Goal: Task Accomplishment & Management: Complete application form

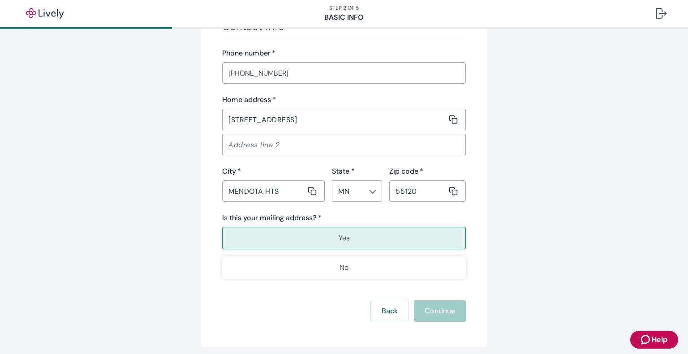
scroll to position [538, 0]
click at [431, 307] on div "Back Continue" at bounding box center [344, 311] width 244 height 22
click at [399, 242] on button "Yes" at bounding box center [344, 238] width 244 height 22
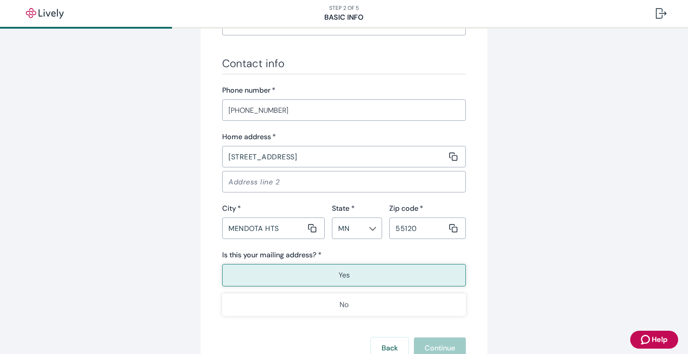
scroll to position [573, 0]
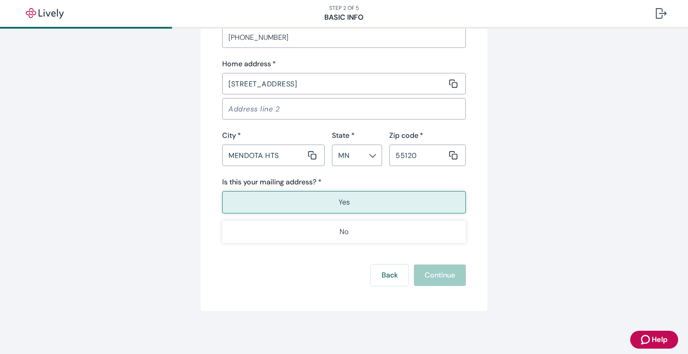
click at [439, 278] on div "Back Continue" at bounding box center [344, 276] width 244 height 22
click at [439, 279] on div "Back Continue" at bounding box center [344, 276] width 244 height 22
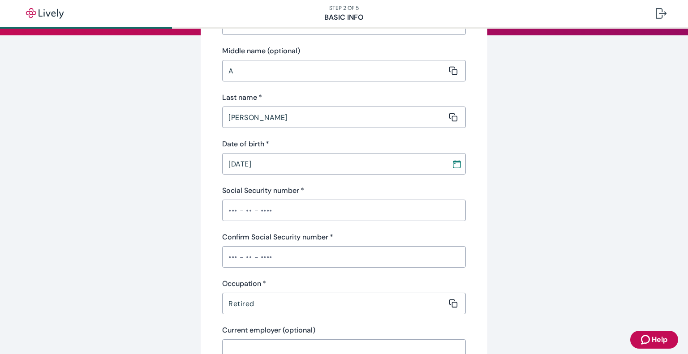
scroll to position [179, 0]
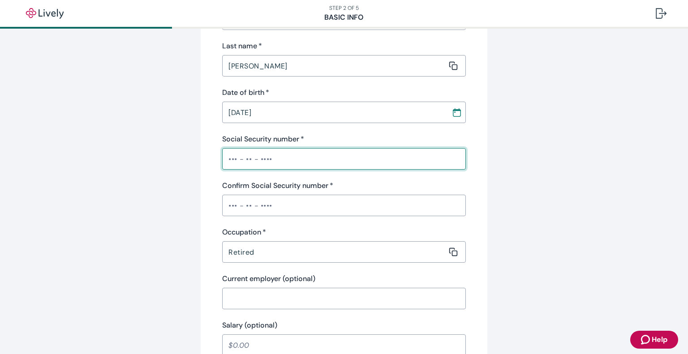
click at [316, 161] on input "Social Security number   *" at bounding box center [344, 159] width 244 height 18
click at [327, 202] on div "Confirm Social Security number   * ​" at bounding box center [344, 199] width 244 height 36
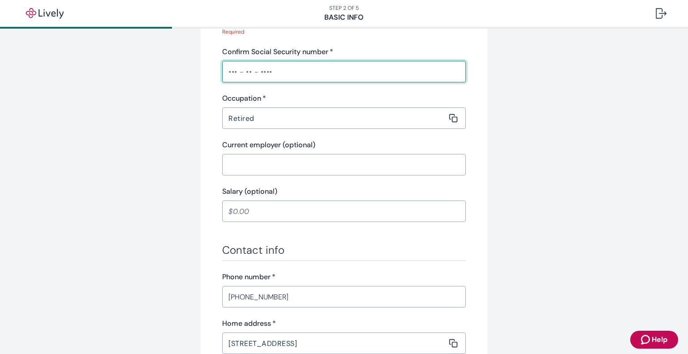
scroll to position [358, 0]
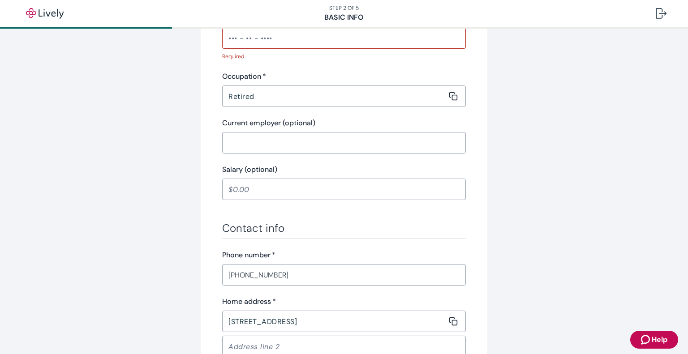
click at [254, 179] on div "​" at bounding box center [344, 190] width 244 height 22
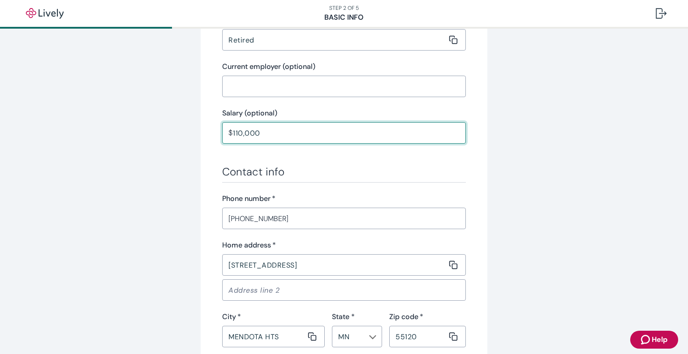
scroll to position [493, 0]
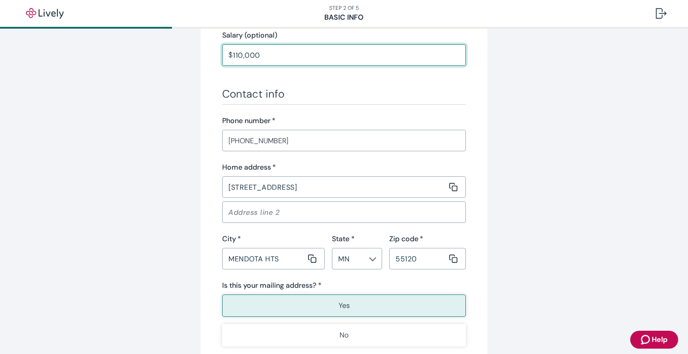
click at [368, 304] on button "Yes" at bounding box center [344, 306] width 244 height 22
type input "110,000.00"
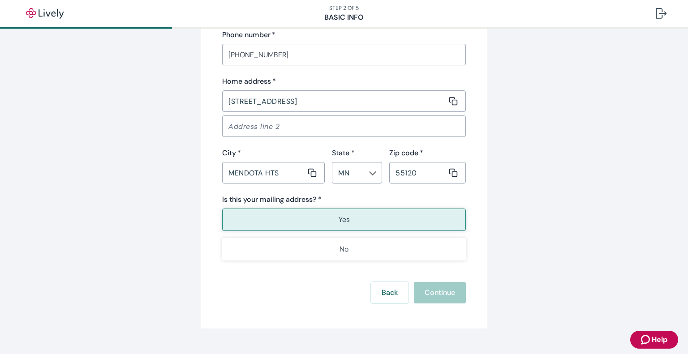
scroll to position [596, 0]
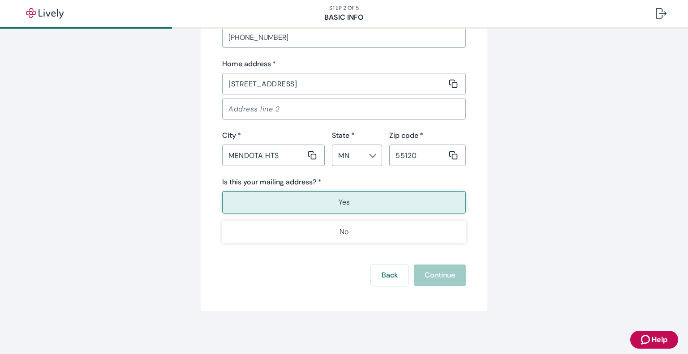
click at [444, 273] on div "Back Continue" at bounding box center [344, 276] width 244 height 22
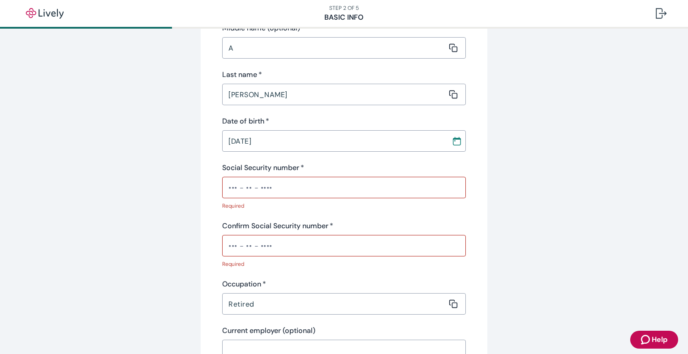
scroll to position [193, 0]
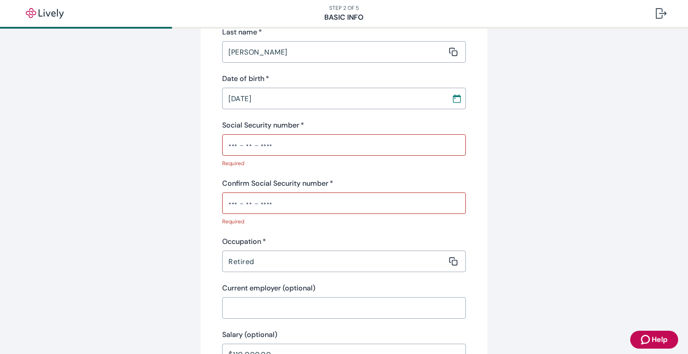
click at [276, 146] on input "Social Security number   *" at bounding box center [344, 145] width 244 height 18
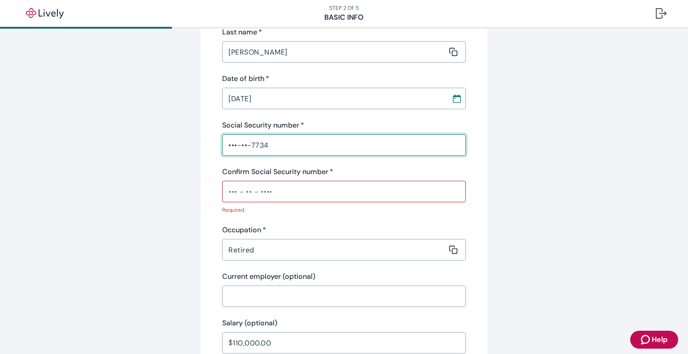
type input "•••-••-7734"
click at [276, 190] on input "Confirm Social Security number   *" at bounding box center [344, 192] width 244 height 18
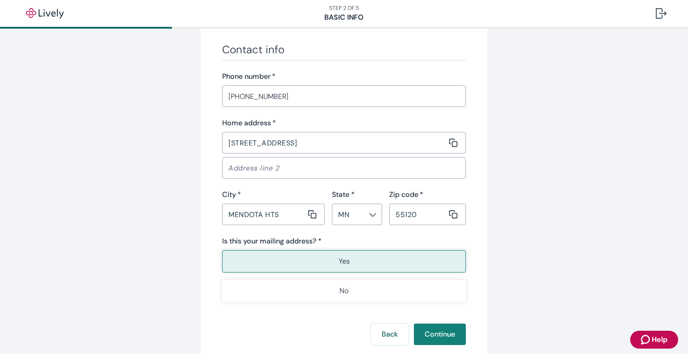
scroll to position [573, 0]
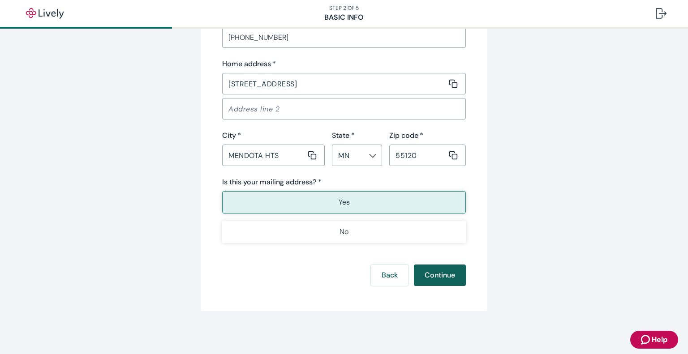
type input "•••-••-7734"
click at [428, 273] on button "Continue" at bounding box center [440, 276] width 52 height 22
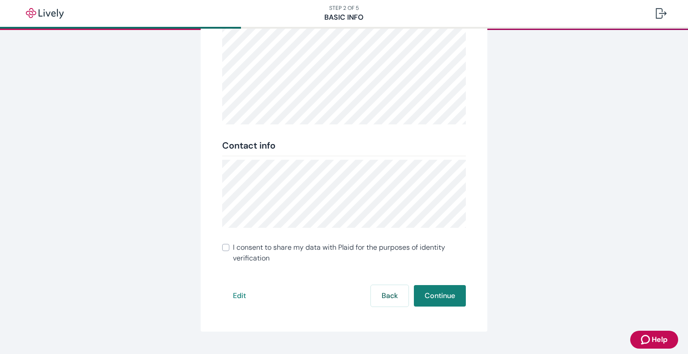
scroll to position [134, 0]
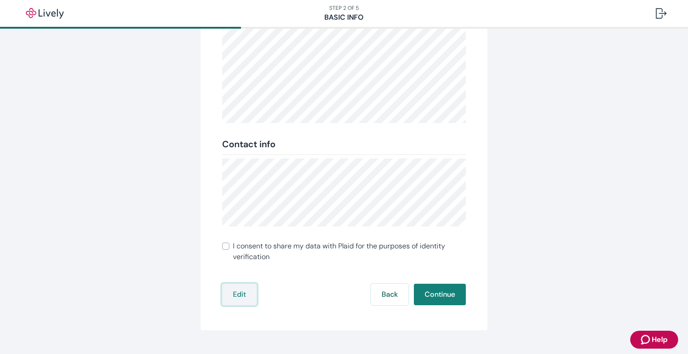
click at [238, 293] on button "Edit" at bounding box center [239, 295] width 35 height 22
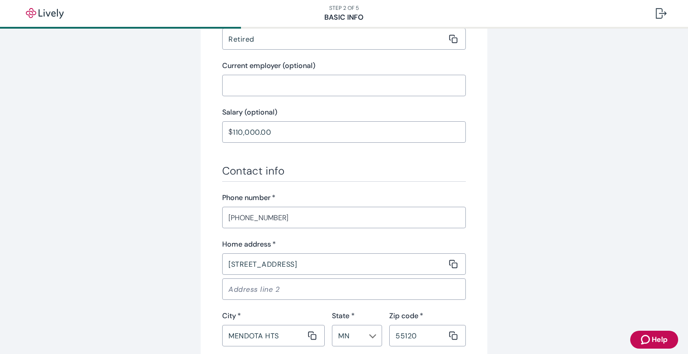
scroll to position [231, 0]
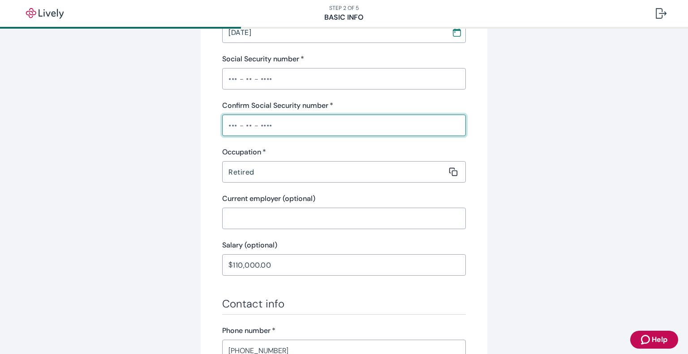
click at [286, 127] on input "Confirm Social Security number   *" at bounding box center [344, 125] width 244 height 18
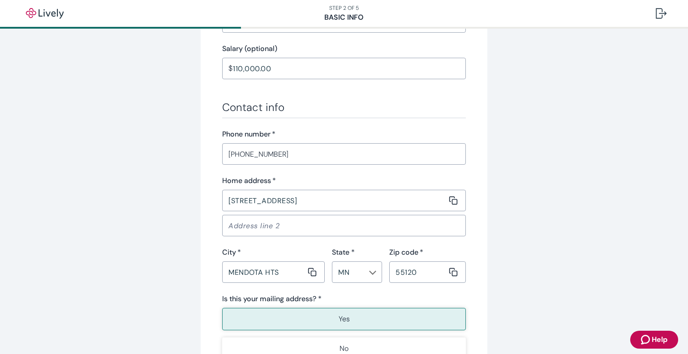
scroll to position [544, 0]
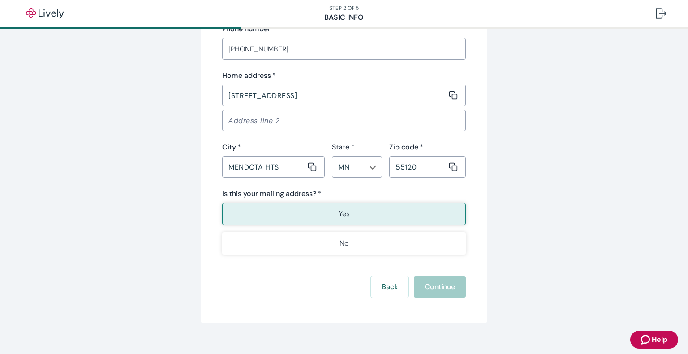
click at [449, 281] on div "Back Continue" at bounding box center [344, 287] width 244 height 22
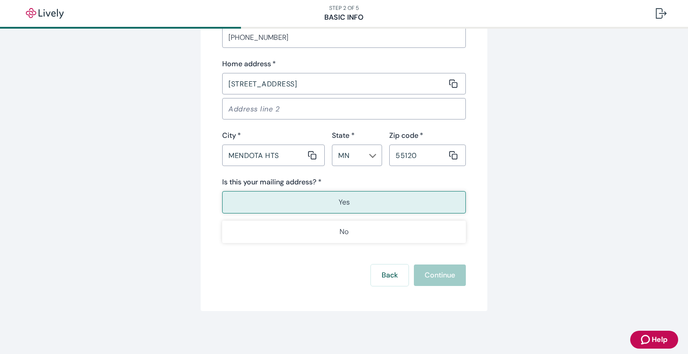
click at [443, 276] on div "Back Continue" at bounding box center [344, 276] width 244 height 22
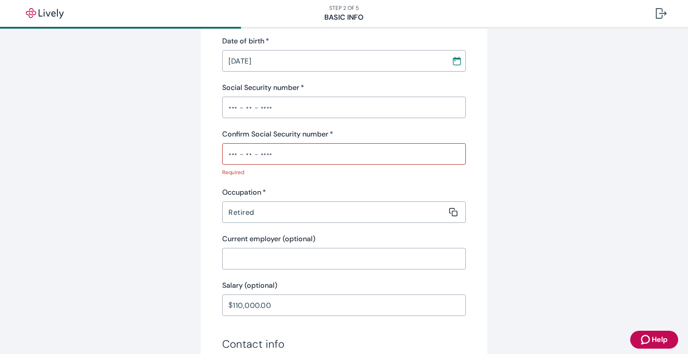
scroll to position [198, 0]
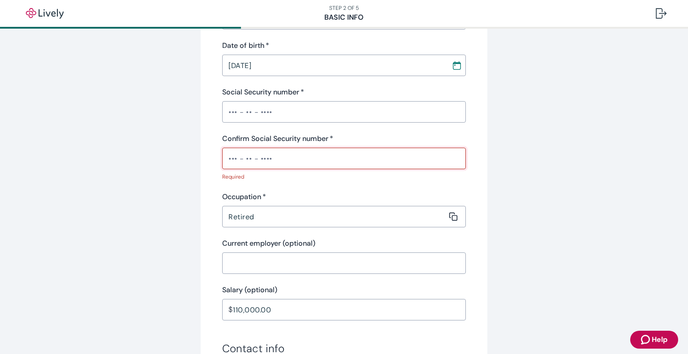
click at [276, 157] on input "Confirm Social Security number   *" at bounding box center [344, 159] width 244 height 18
type input "•••-••-7734"
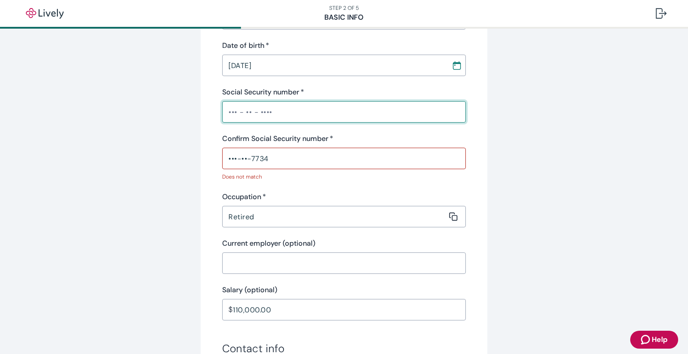
click at [271, 107] on input "Social Security number   *" at bounding box center [344, 112] width 244 height 18
type input "•••-••-7734"
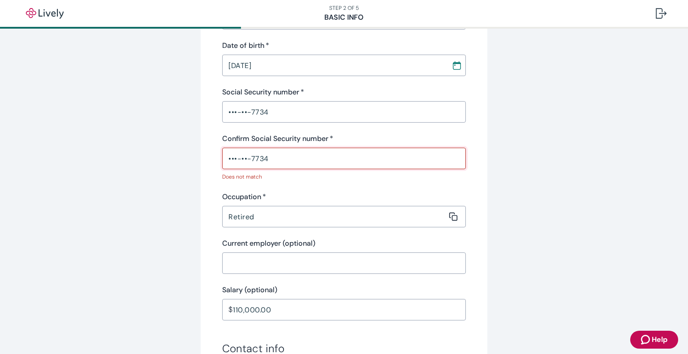
click at [268, 156] on input "•••-••-7734" at bounding box center [344, 159] width 244 height 18
type input "•"
type input "•••-••-7734"
click at [193, 160] on div "Personal info First name   * [PERSON_NAME] ​ Middle name (optional) A ​ Last na…" at bounding box center [344, 260] width 430 height 819
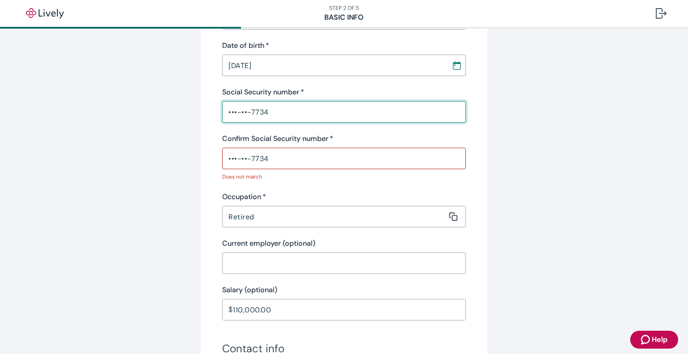
click at [272, 112] on input "•••-••-7734" at bounding box center [344, 112] width 244 height 18
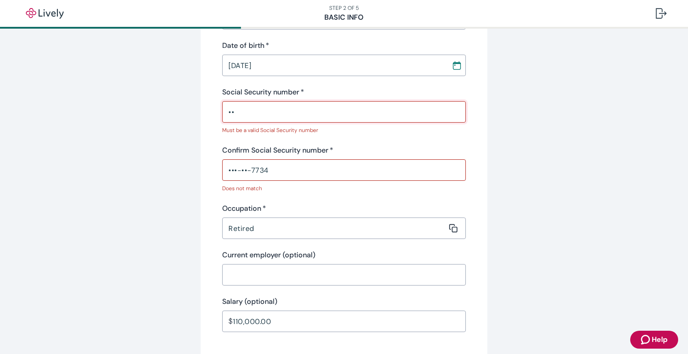
type input "•"
type input "•••-••-7734"
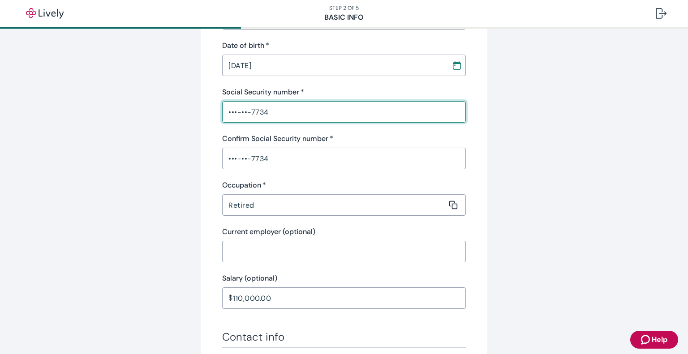
click at [271, 156] on input "•••-••-7734" at bounding box center [344, 159] width 244 height 18
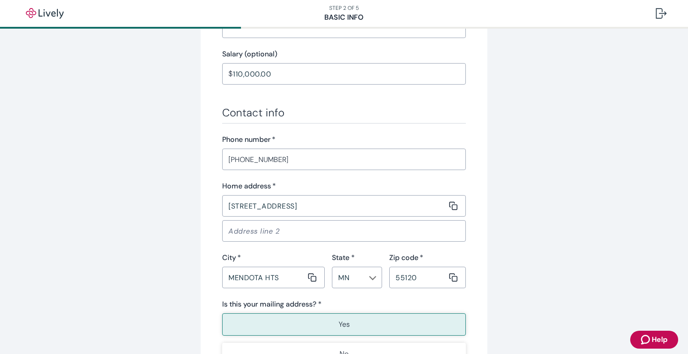
scroll to position [544, 0]
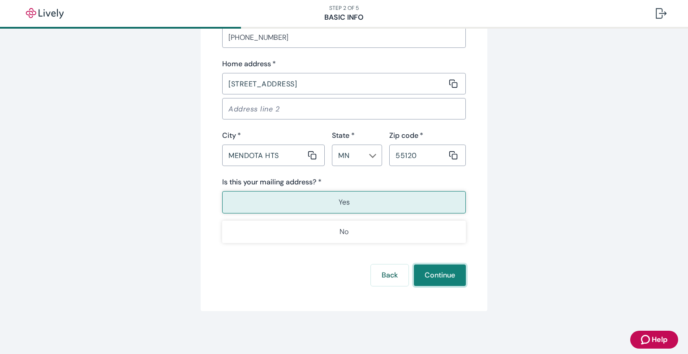
click at [433, 274] on button "Continue" at bounding box center [440, 276] width 52 height 22
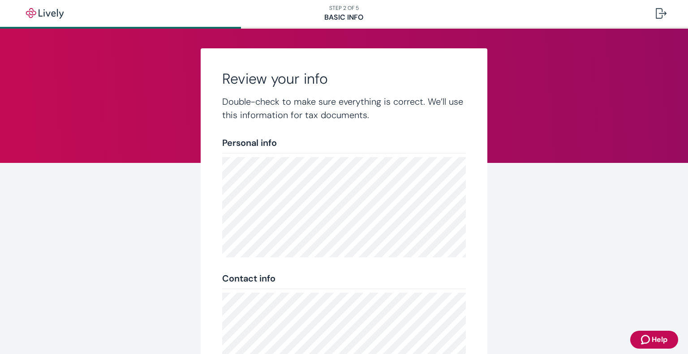
scroll to position [134, 0]
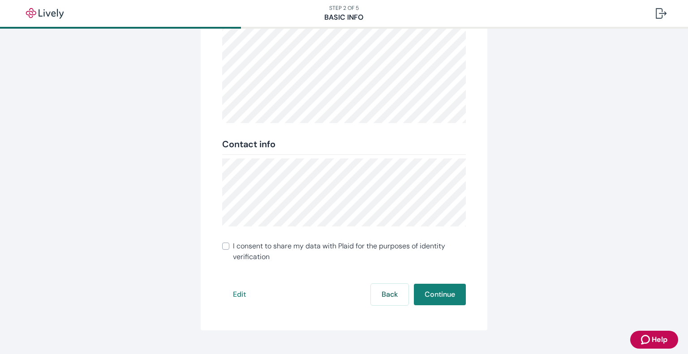
click at [223, 247] on input "I consent to share my data with Plaid for the purposes of identity verification" at bounding box center [225, 246] width 7 height 7
checkbox input "true"
click at [446, 290] on button "Continue" at bounding box center [440, 295] width 52 height 22
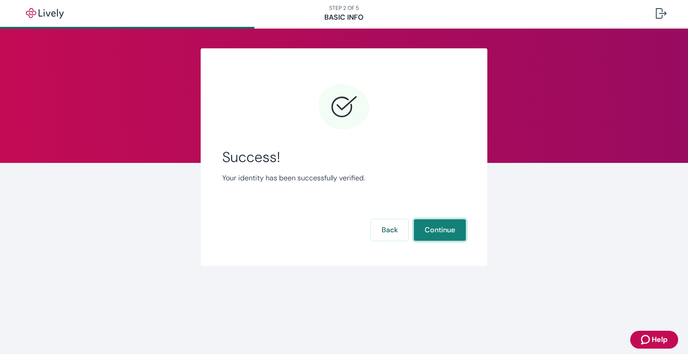
click at [445, 233] on button "Continue" at bounding box center [440, 231] width 52 height 22
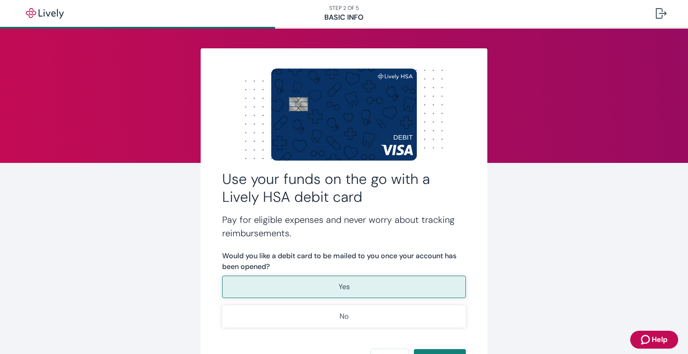
scroll to position [85, 0]
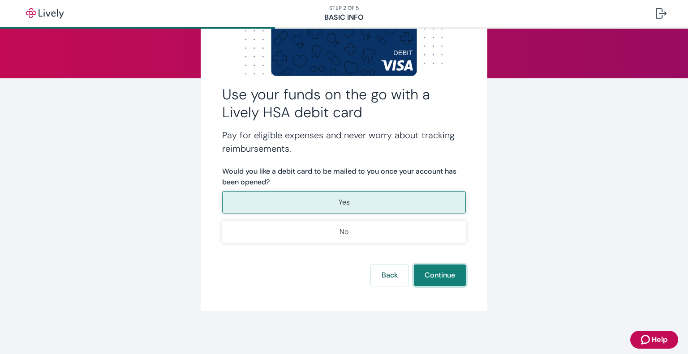
click at [438, 272] on button "Continue" at bounding box center [440, 276] width 52 height 22
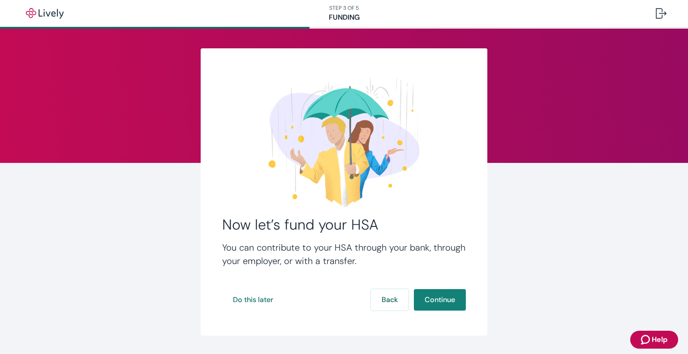
scroll to position [25, 0]
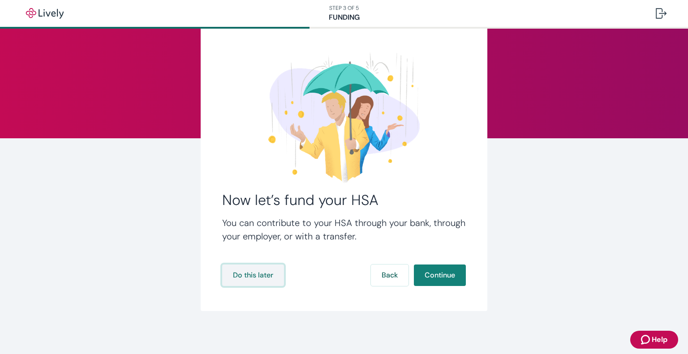
click at [255, 277] on button "Do this later" at bounding box center [253, 276] width 62 height 22
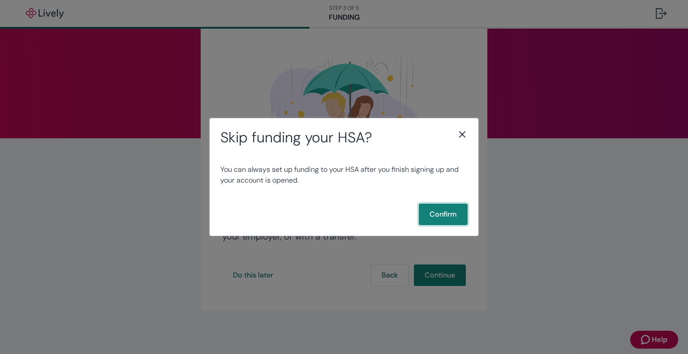
click at [440, 214] on button "Confirm" at bounding box center [443, 215] width 49 height 22
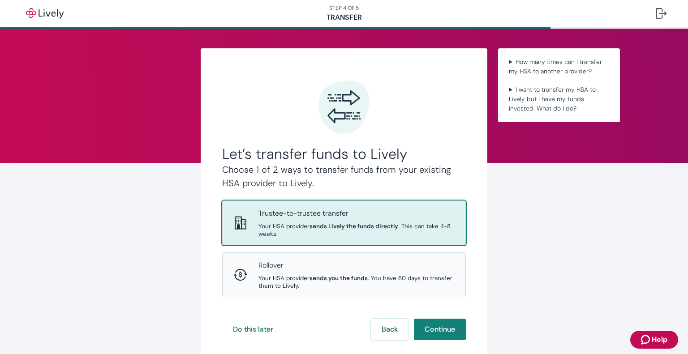
scroll to position [45, 0]
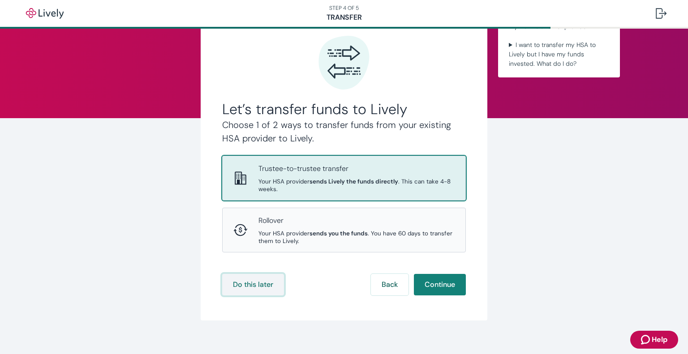
click at [245, 284] on button "Do this later" at bounding box center [253, 285] width 62 height 22
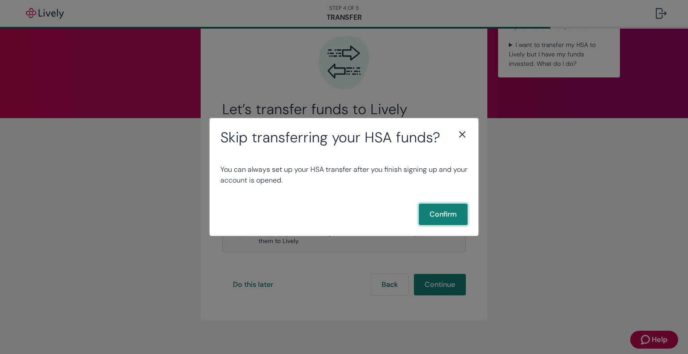
click at [452, 213] on button "Confirm" at bounding box center [443, 215] width 49 height 22
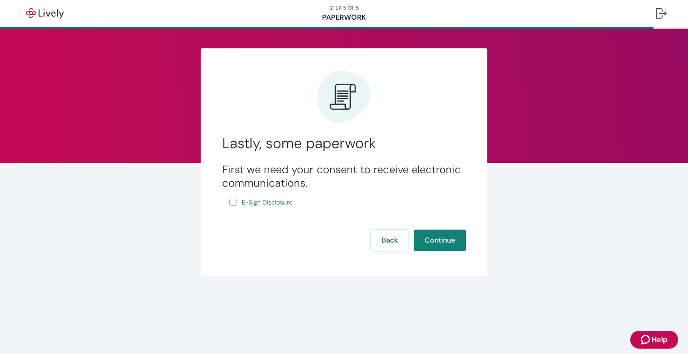
click at [233, 203] on input "E-Sign Disclosure" at bounding box center [232, 202] width 7 height 7
checkbox input "true"
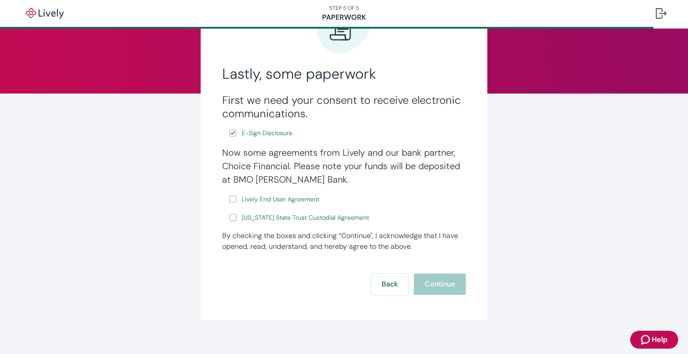
scroll to position [79, 0]
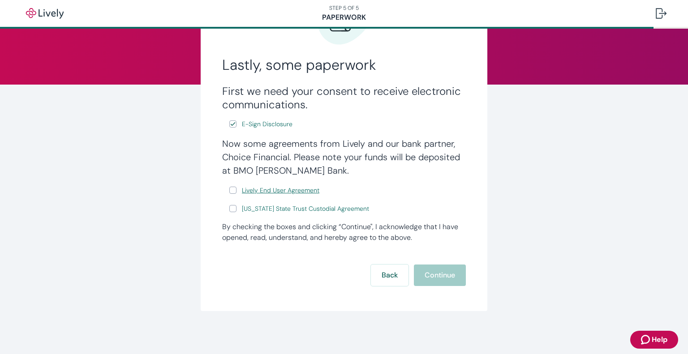
click at [295, 187] on span "Lively End User Agreement" at bounding box center [281, 190] width 78 height 9
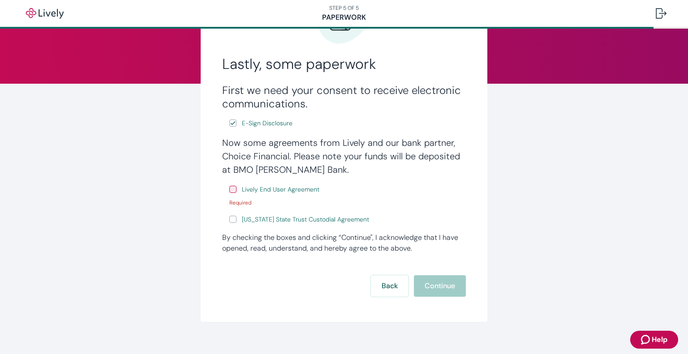
click at [230, 190] on input "Lively End User Agreement" at bounding box center [232, 189] width 7 height 7
checkbox input "true"
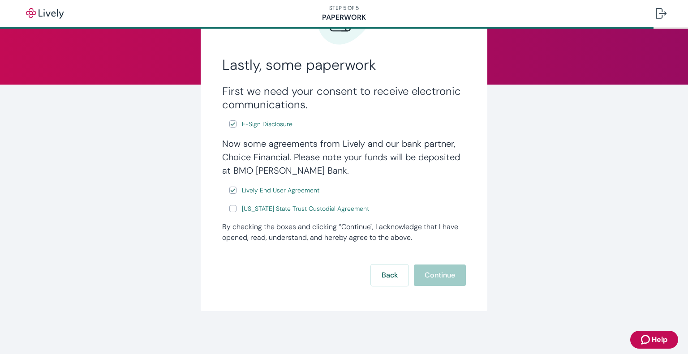
click at [229, 211] on input "[US_STATE] State Trust Custodial Agreement" at bounding box center [232, 208] width 7 height 7
checkbox input "true"
click at [444, 273] on button "Continue" at bounding box center [440, 276] width 52 height 22
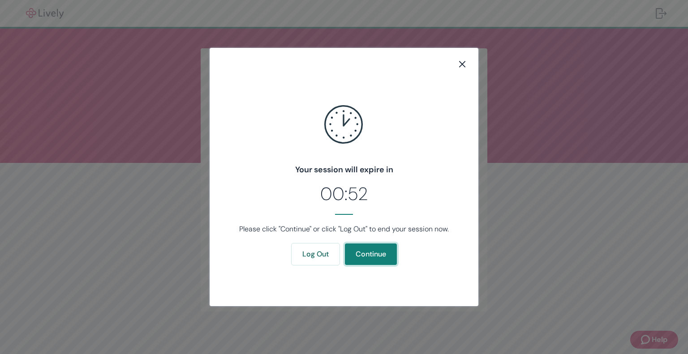
click at [366, 254] on button "Continue" at bounding box center [371, 255] width 52 height 22
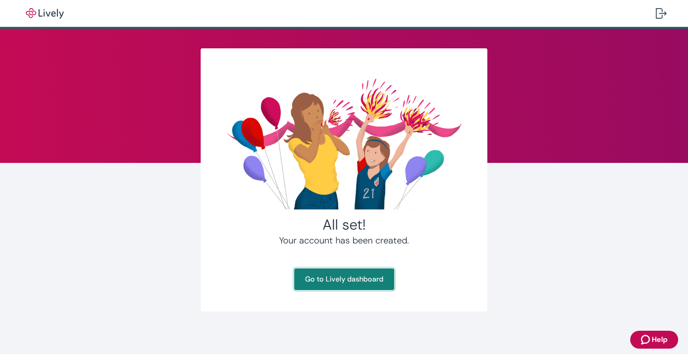
click at [359, 273] on link "Go to Lively dashboard" at bounding box center [344, 280] width 100 height 22
